Goal: Task Accomplishment & Management: Use online tool/utility

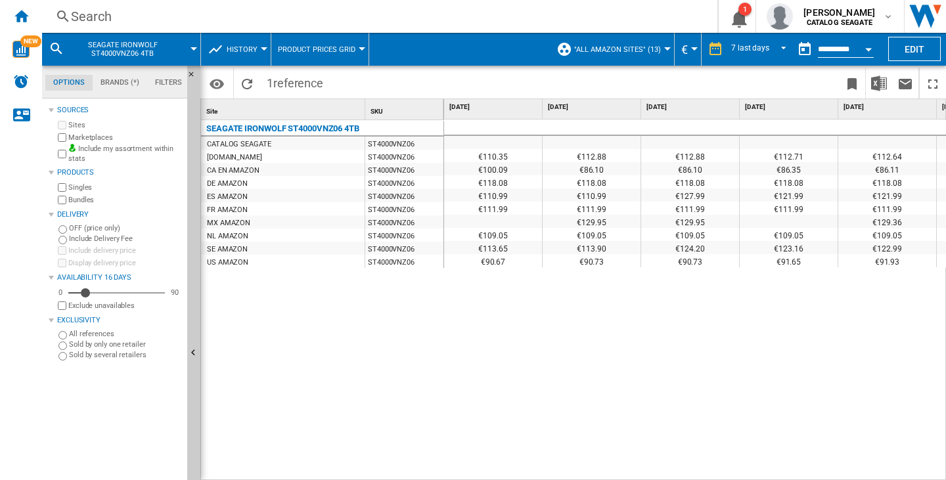
click at [130, 43] on span "SEAGATE IRONWOLF ST4000VNZ06 4TB" at bounding box center [123, 49] width 106 height 17
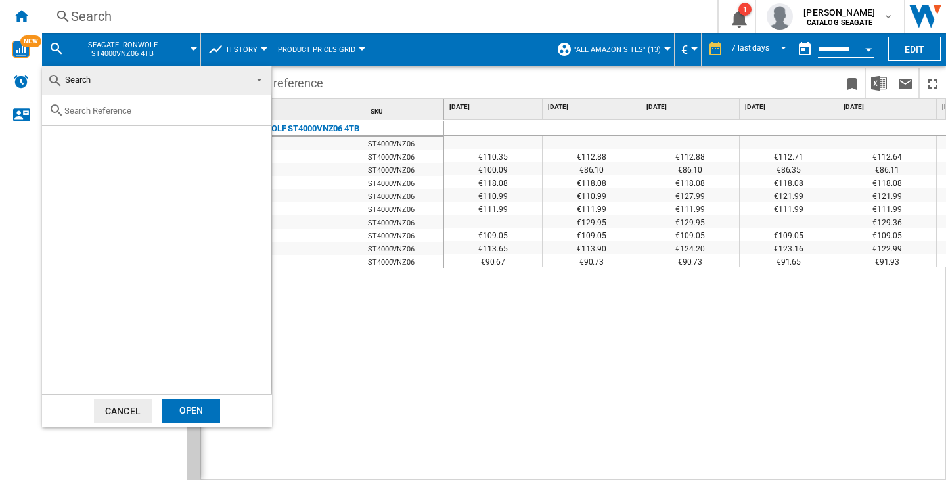
click at [257, 78] on span at bounding box center [256, 79] width 16 height 18
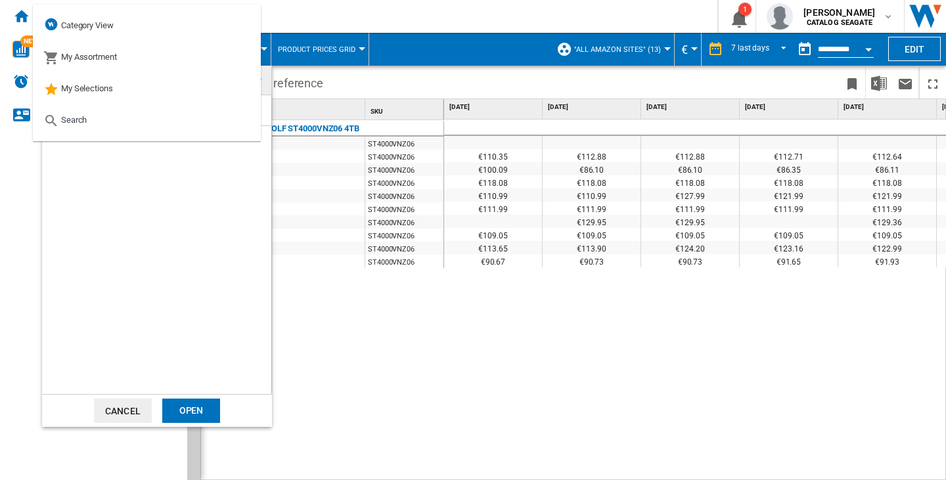
click at [369, 365] on md-backdrop at bounding box center [473, 240] width 946 height 480
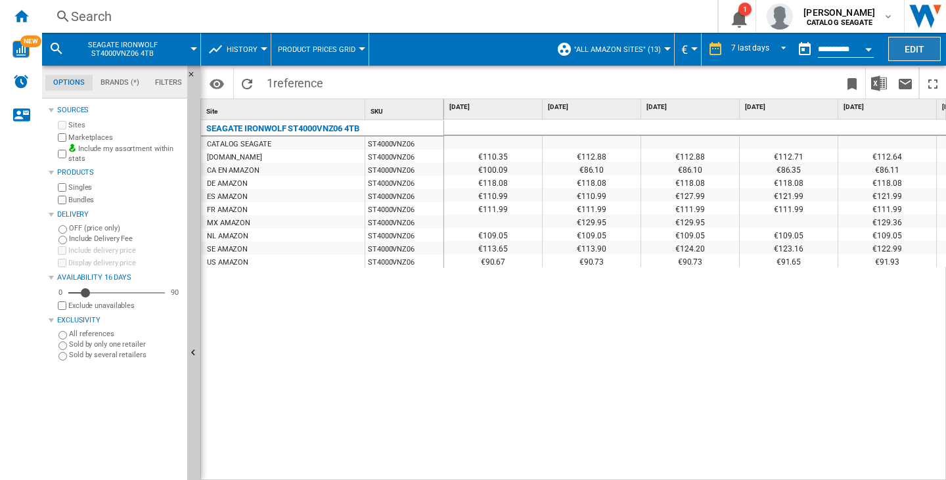
click at [912, 45] on button "Edit" at bounding box center [915, 49] width 53 height 24
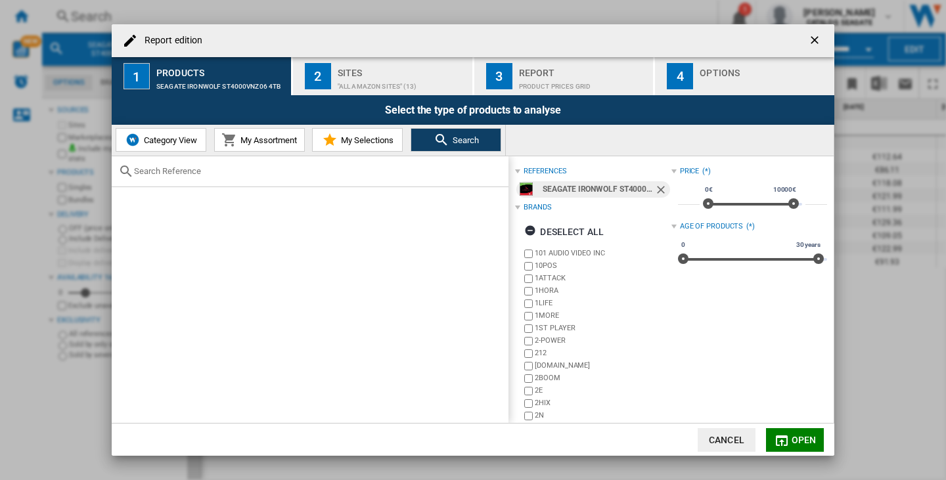
click at [253, 141] on span "My Assortment" at bounding box center [267, 140] width 60 height 10
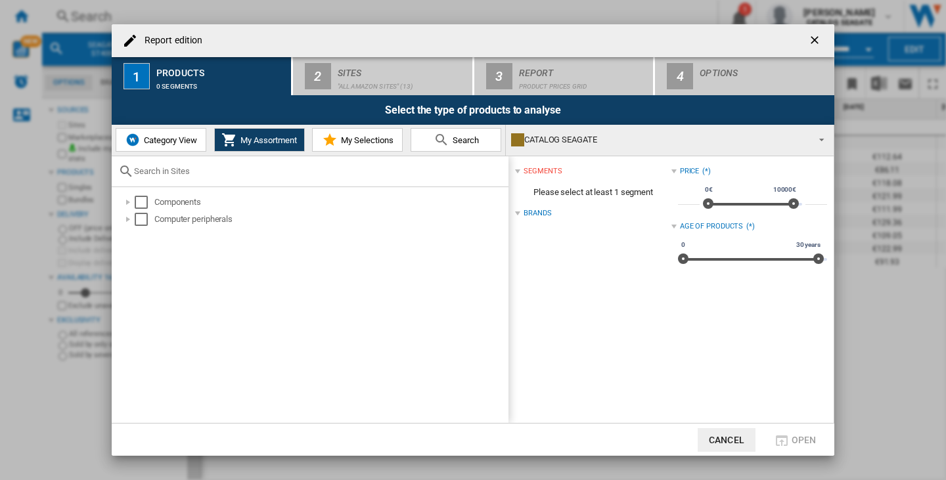
click at [172, 141] on span "Category View" at bounding box center [169, 140] width 57 height 10
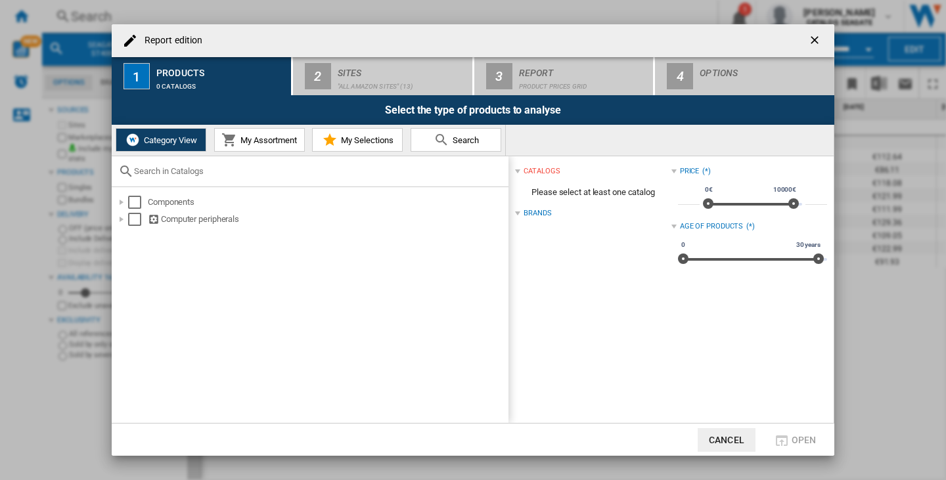
click at [252, 139] on span "My Assortment" at bounding box center [267, 140] width 60 height 10
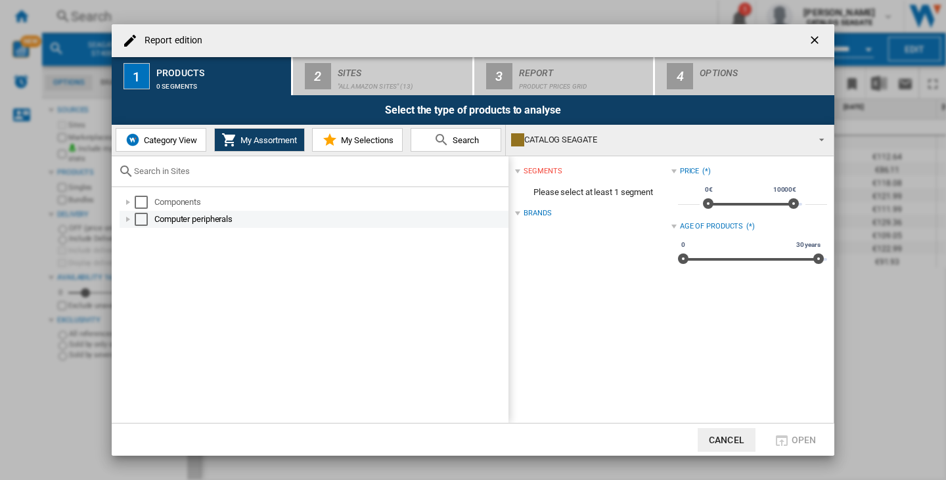
click at [181, 222] on div "Computer peripherals" at bounding box center [330, 219] width 352 height 13
click at [137, 216] on div "Select" at bounding box center [141, 219] width 13 height 13
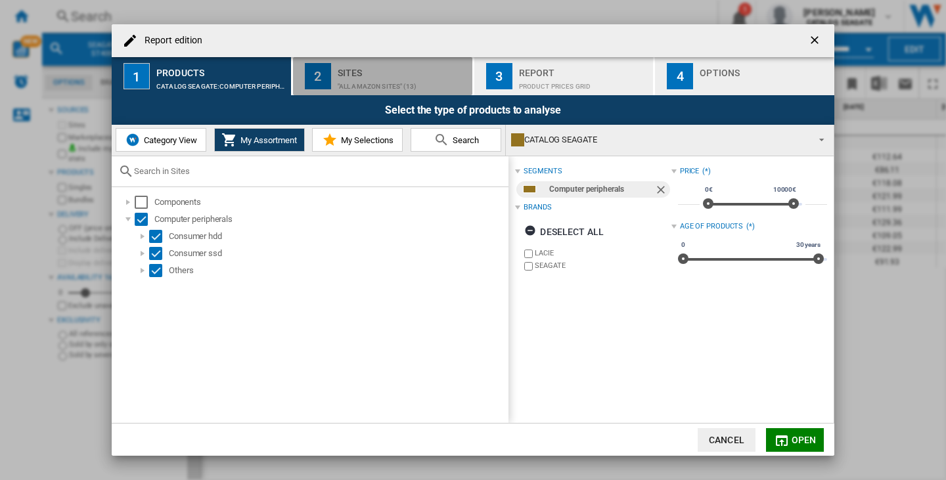
click at [367, 86] on div ""All Amazon Sites" (13)" at bounding box center [402, 83] width 129 height 14
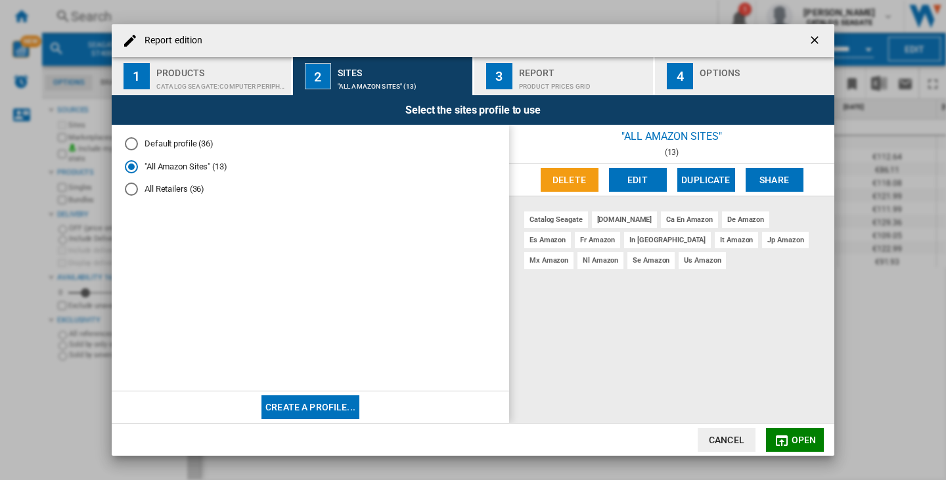
click at [582, 74] on div "Report" at bounding box center [583, 69] width 129 height 14
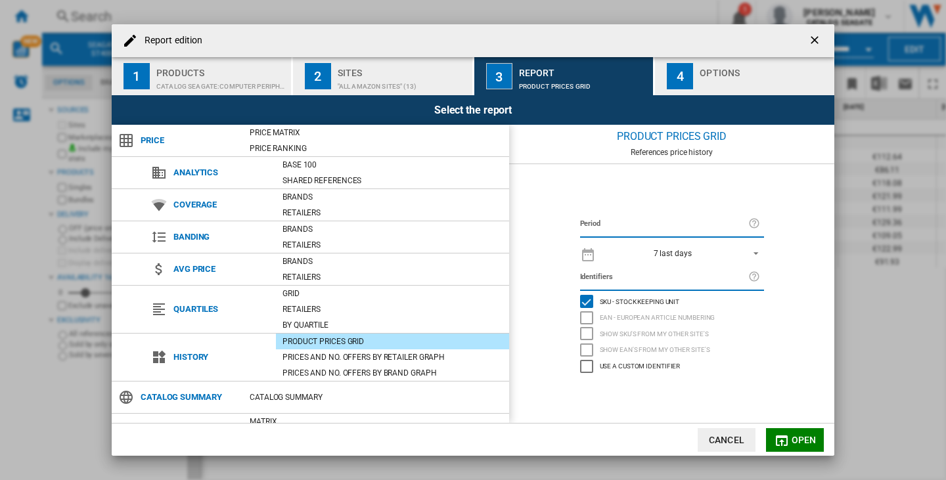
click at [791, 436] on button "Open" at bounding box center [795, 440] width 58 height 24
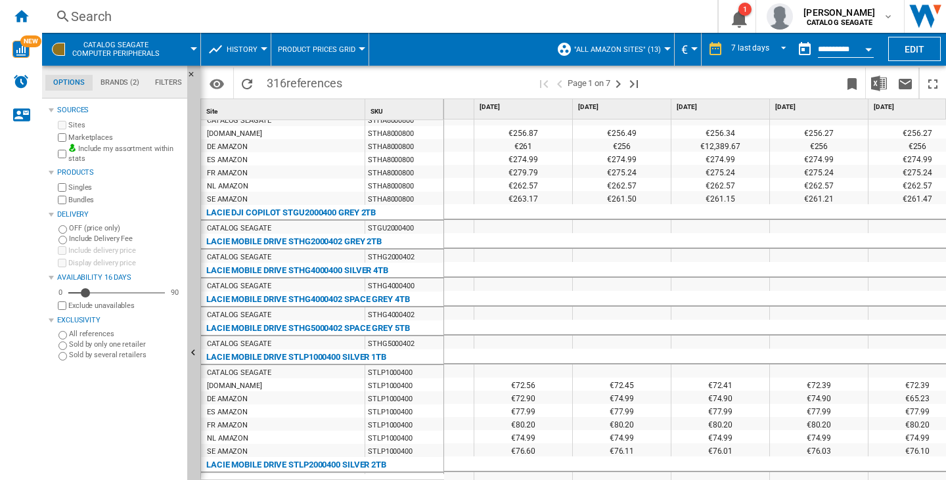
scroll to position [0, 265]
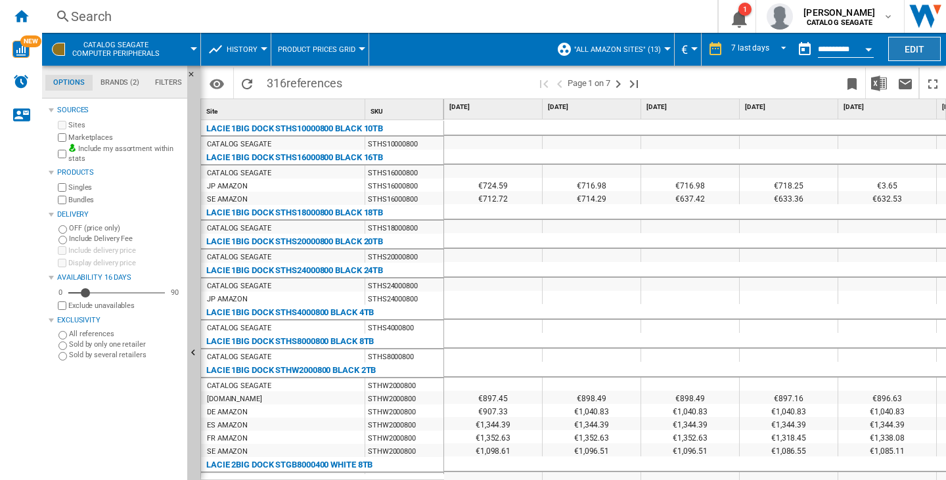
click at [913, 49] on button "Edit" at bounding box center [915, 49] width 53 height 24
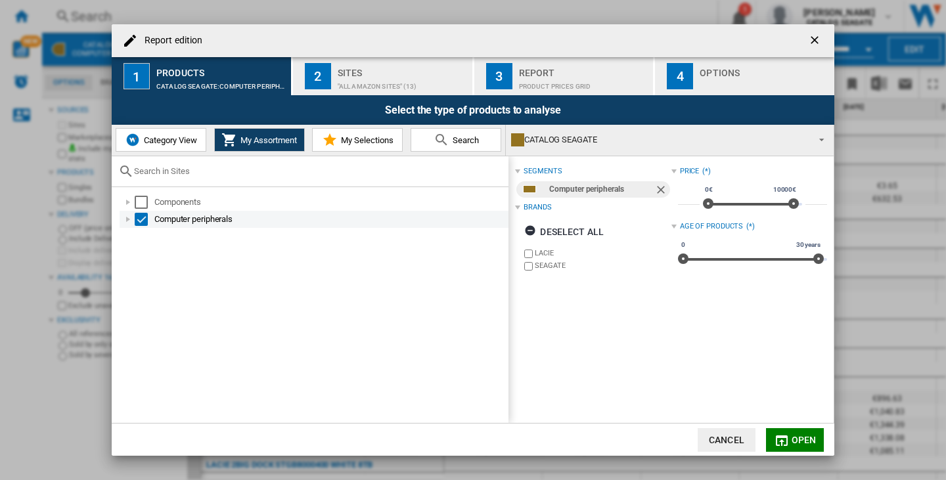
click at [143, 216] on div "Select" at bounding box center [141, 219] width 13 height 13
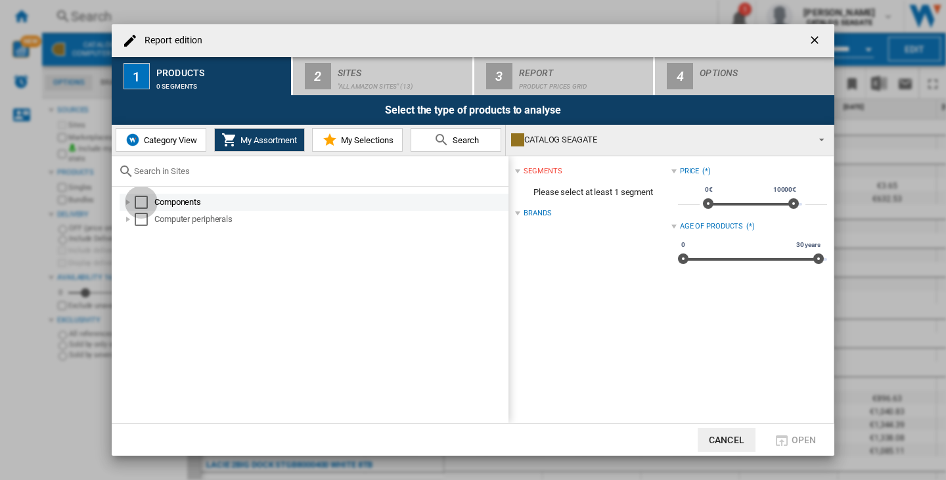
click at [143, 202] on div "Select" at bounding box center [141, 202] width 13 height 13
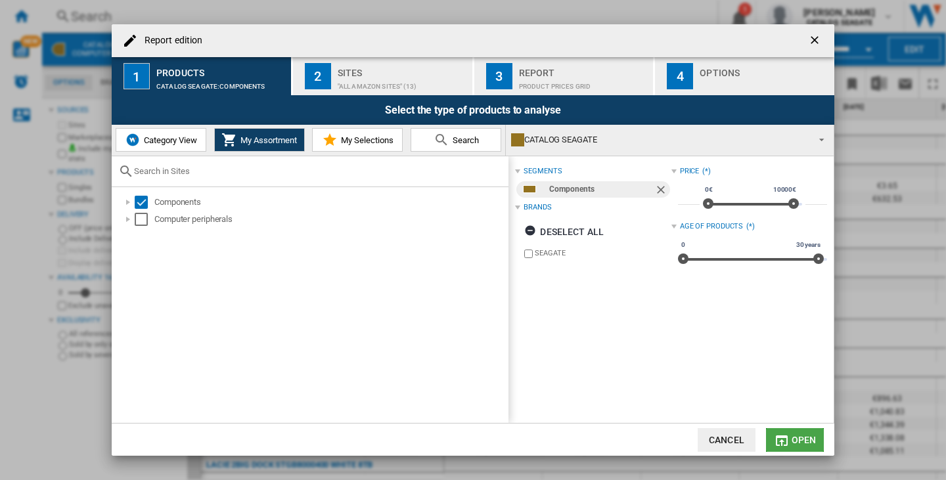
click at [802, 437] on span "Open" at bounding box center [804, 440] width 25 height 11
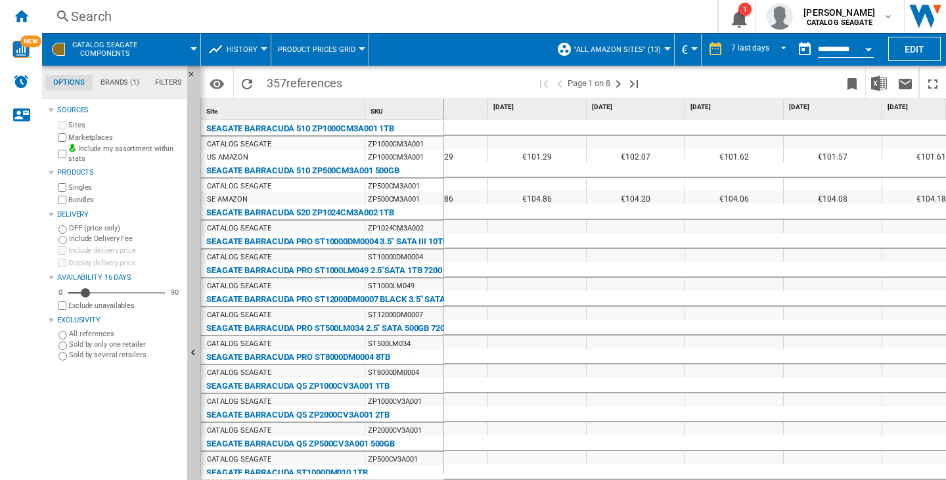
click at [196, 47] on div at bounding box center [194, 48] width 7 height 3
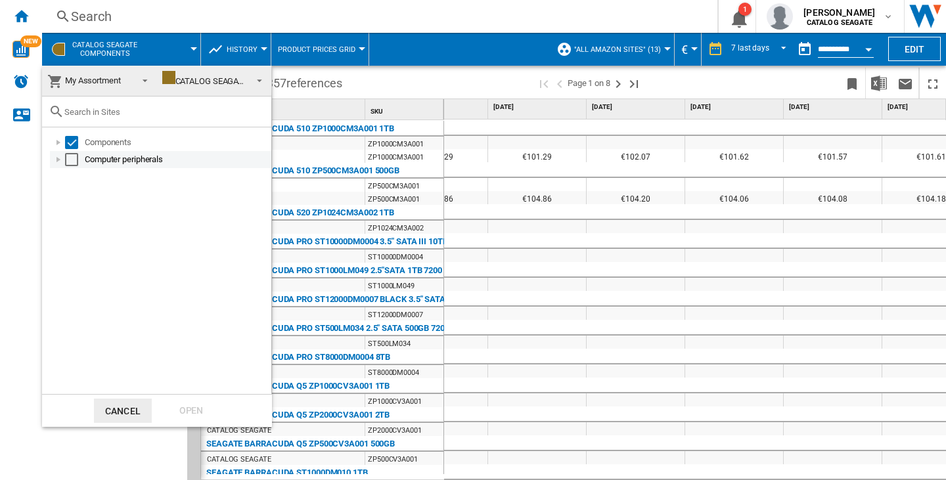
click at [70, 158] on div "Select" at bounding box center [71, 159] width 13 height 13
click at [202, 415] on div "Open" at bounding box center [191, 411] width 58 height 24
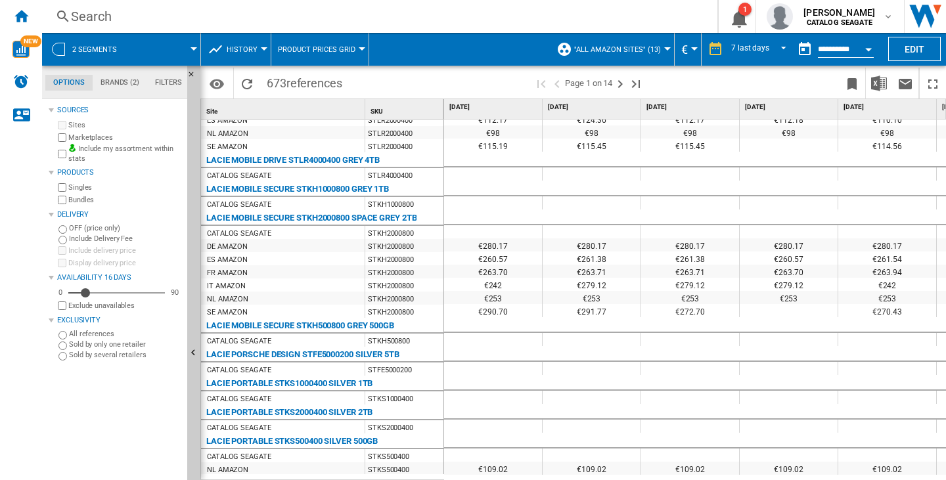
scroll to position [2340, 0]
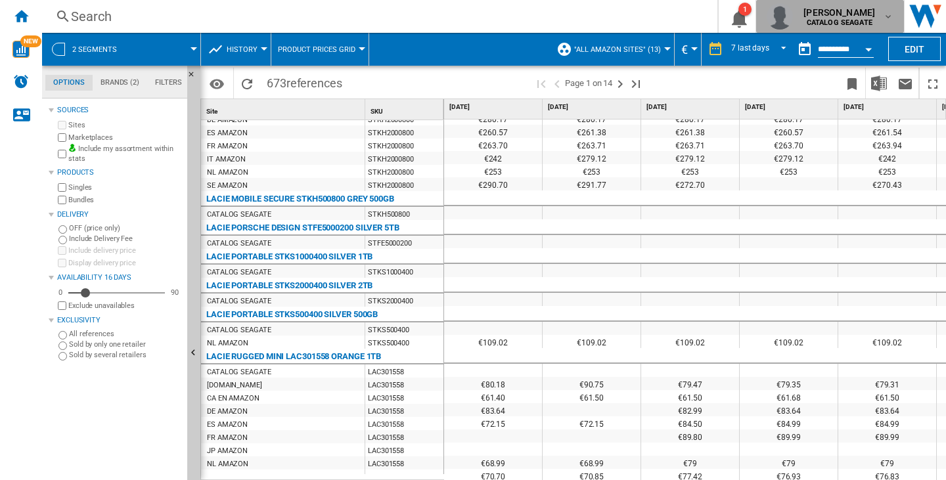
click at [893, 12] on md-icon "button" at bounding box center [888, 16] width 11 height 11
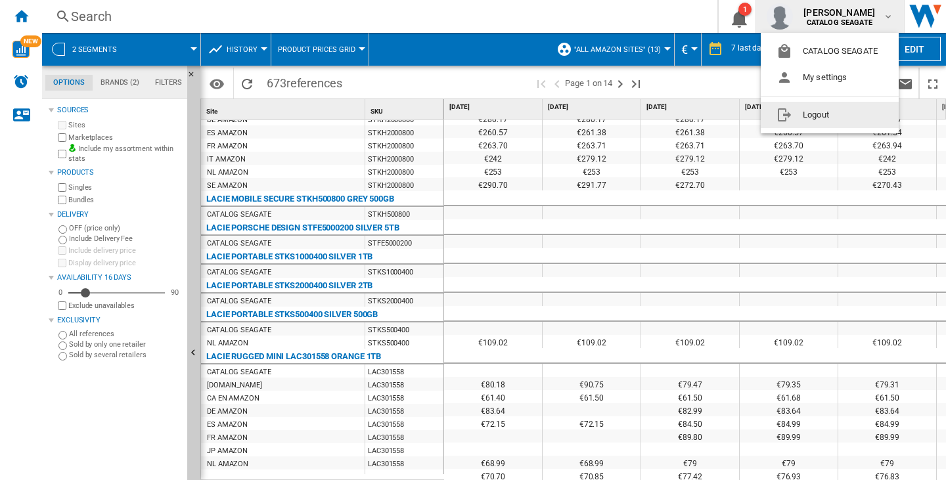
click at [821, 121] on button "Logout" at bounding box center [830, 115] width 138 height 26
